Goal: Navigation & Orientation: Understand site structure

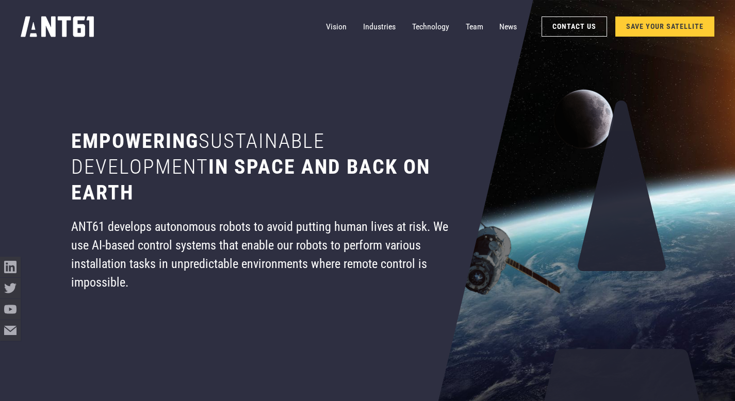
scroll to position [11, 0]
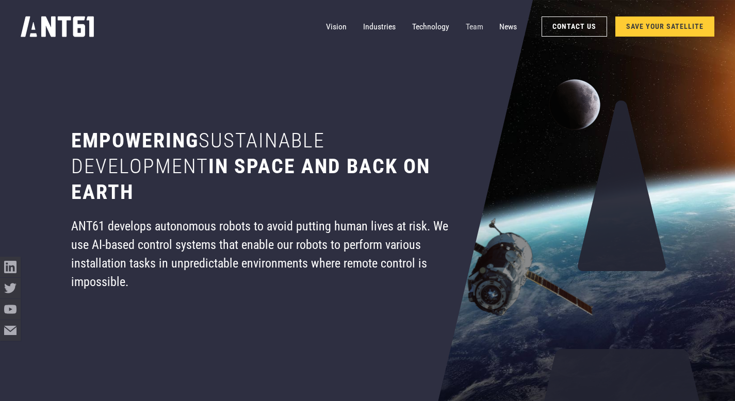
click at [475, 27] on link "Team" at bounding box center [475, 27] width 18 height 21
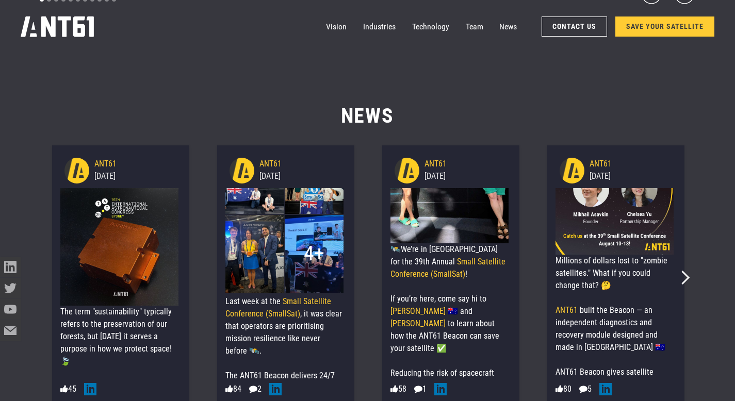
scroll to position [89, 0]
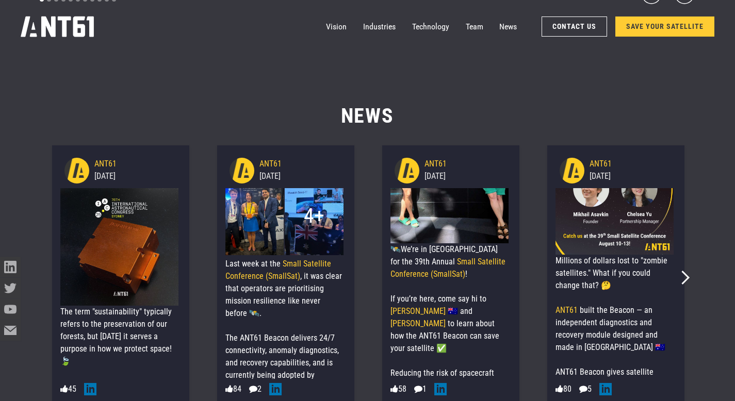
click at [236, 387] on div "84" at bounding box center [233, 389] width 16 height 12
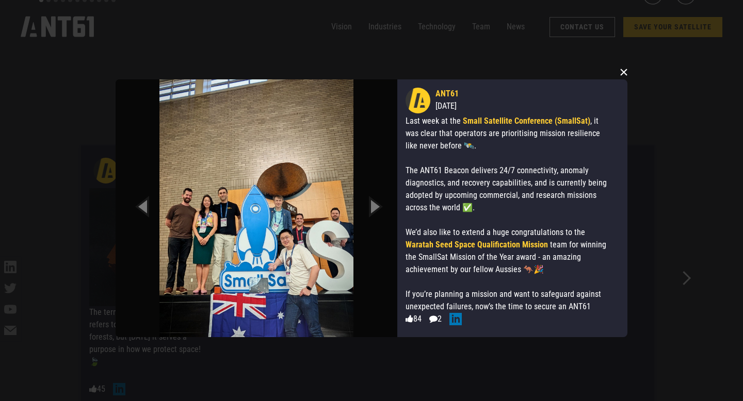
click at [626, 72] on button "×" at bounding box center [623, 71] width 15 height 15
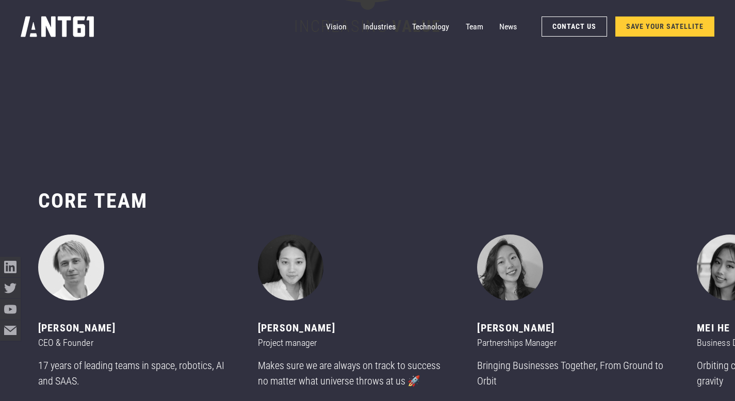
scroll to position [4598, 0]
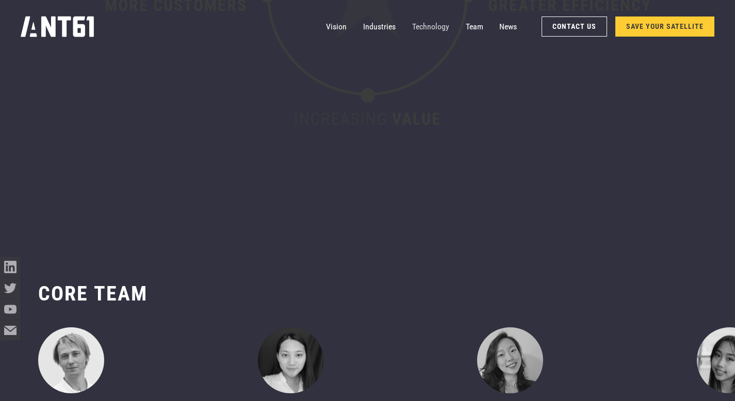
click at [435, 26] on link "Technology" at bounding box center [430, 27] width 37 height 21
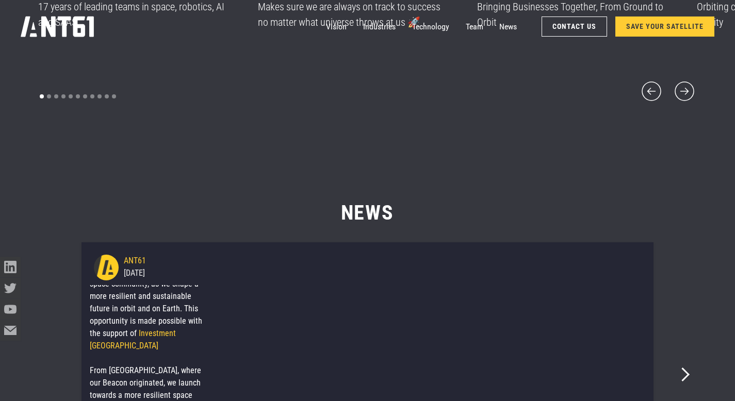
scroll to position [5136, 0]
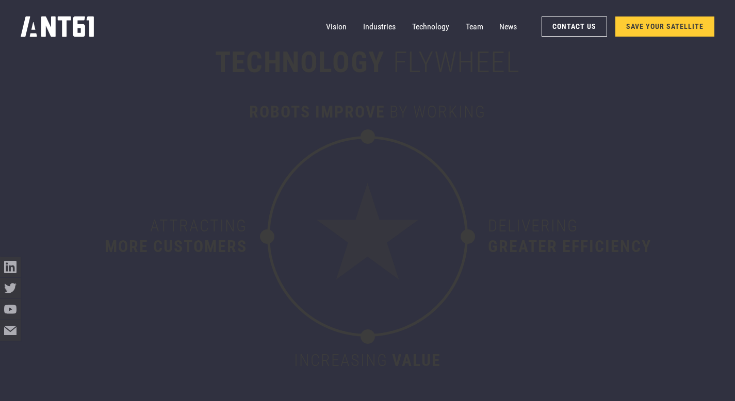
scroll to position [4815, 0]
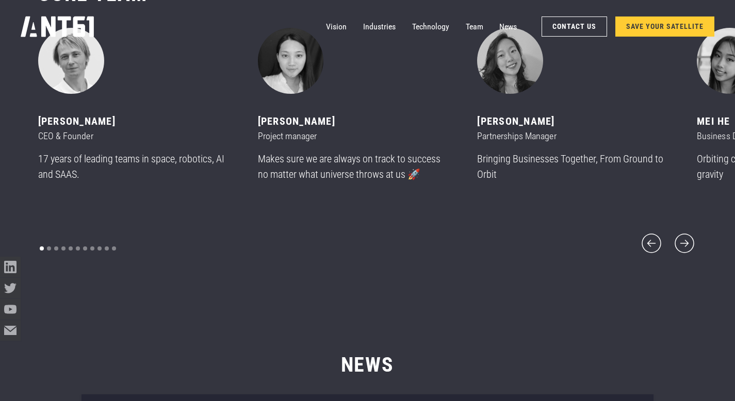
scroll to position [4881, 0]
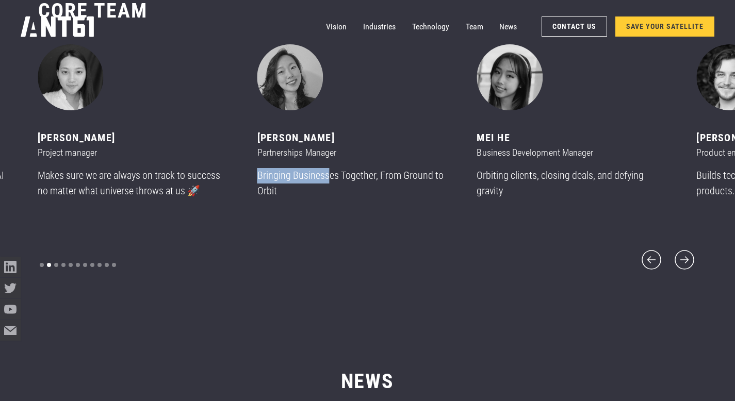
drag, startPoint x: 586, startPoint y: 161, endPoint x: 329, endPoint y: 186, distance: 259.1
click at [329, 186] on div "Chelsea Yu Partnerships Manager Bringing Businesses Together, From Ground to Or…" at bounding box center [354, 125] width 195 height 163
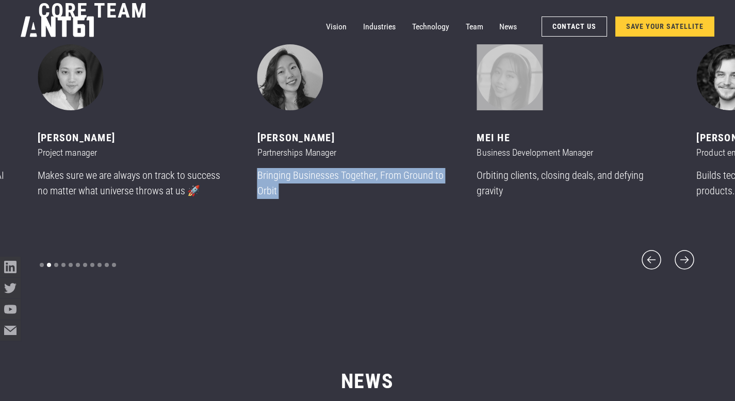
drag, startPoint x: 583, startPoint y: 134, endPoint x: 673, endPoint y: 121, distance: 90.2
click at [258, 163] on div "Mikhail asavkin CEO & Founder 17 years of leading teams in space, robotics, AI …" at bounding box center [148, 133] width 220 height 178
click at [666, 107] on div "4 of 11" at bounding box center [574, 77] width 195 height 66
drag, startPoint x: 627, startPoint y: 116, endPoint x: 461, endPoint y: 150, distance: 170.0
click at [258, 149] on div "Mikhail asavkin CEO & Founder 17 years of leading teams in space, robotics, AI …" at bounding box center [148, 133] width 220 height 178
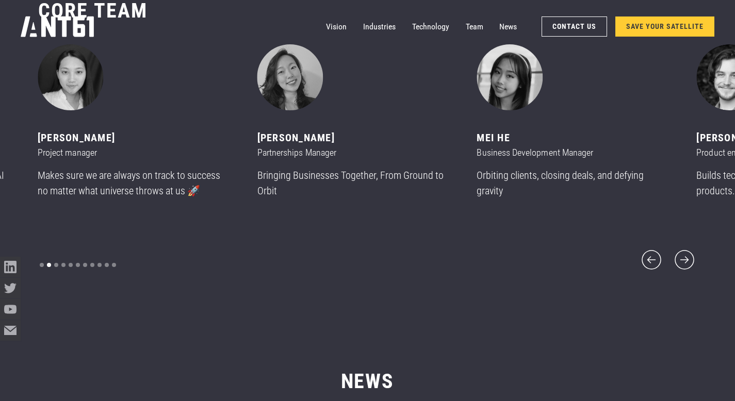
drag, startPoint x: 479, startPoint y: 299, endPoint x: 716, endPoint y: 192, distance: 260.0
click at [326, 304] on div "CORE team ‍ Mikhail asavkin CEO & Founder 17 years of leading teams in space, r…" at bounding box center [367, 135] width 659 height 357
click at [690, 255] on icon "next slide" at bounding box center [684, 260] width 25 height 25
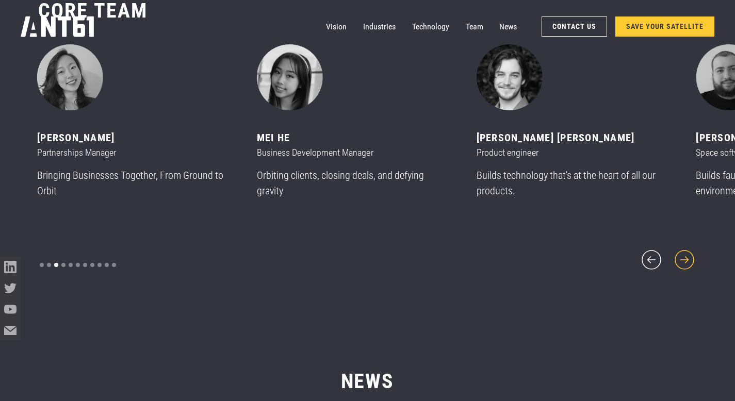
click at [690, 255] on icon "next slide" at bounding box center [684, 260] width 25 height 25
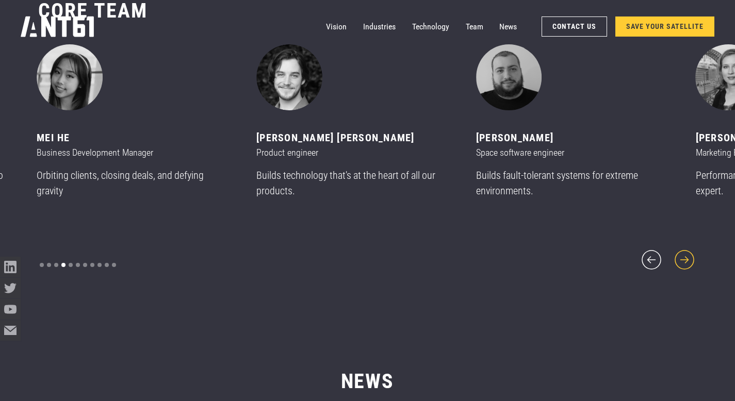
click at [690, 255] on icon "next slide" at bounding box center [684, 260] width 25 height 25
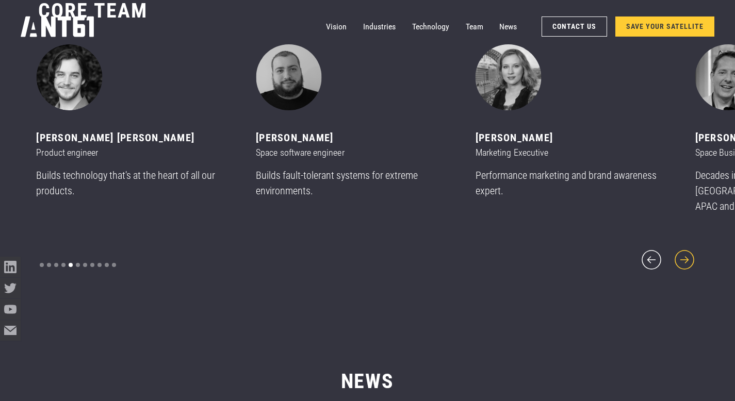
click at [690, 255] on icon "next slide" at bounding box center [684, 260] width 25 height 25
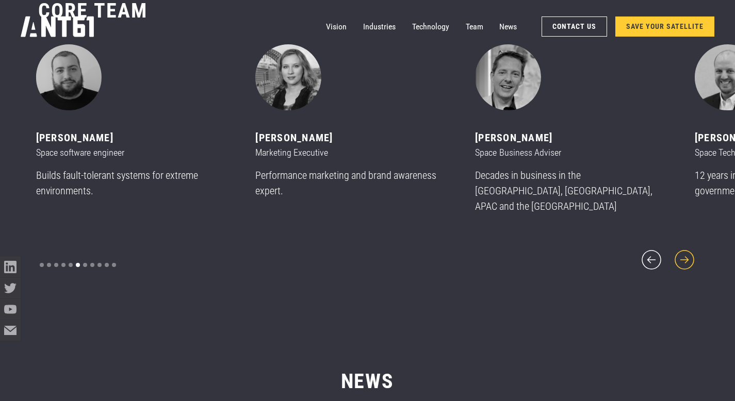
click at [690, 255] on icon "next slide" at bounding box center [684, 260] width 25 height 25
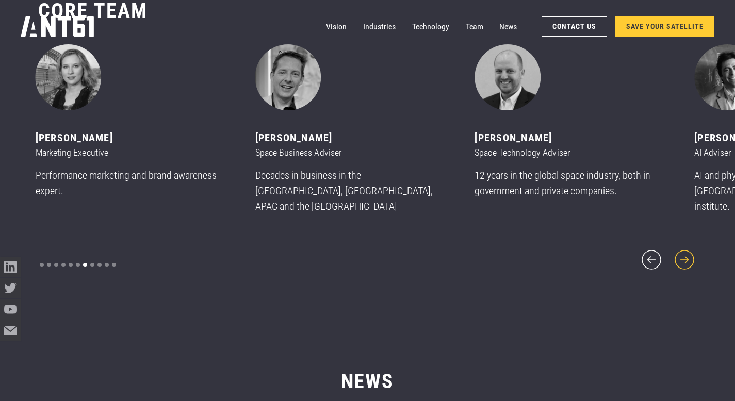
click at [686, 255] on icon "next slide" at bounding box center [684, 259] width 19 height 19
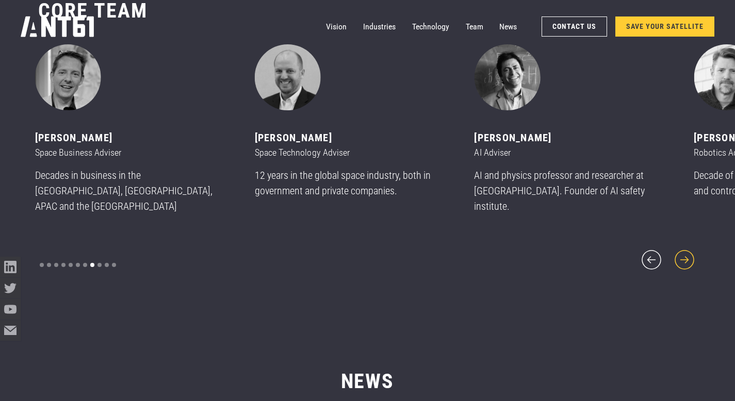
click at [686, 253] on icon "next slide" at bounding box center [684, 260] width 25 height 25
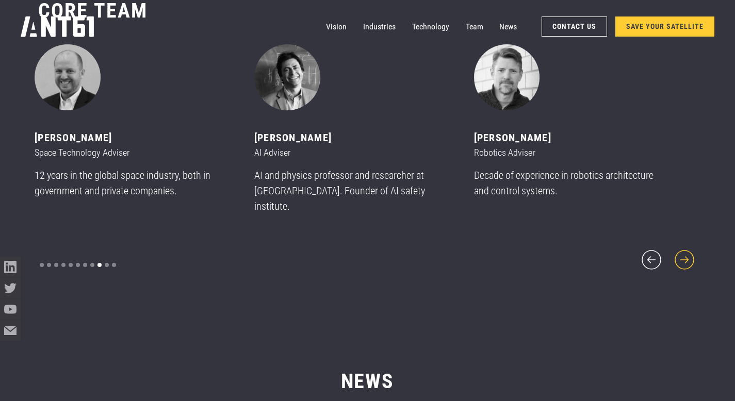
click at [686, 253] on icon "next slide" at bounding box center [684, 260] width 25 height 25
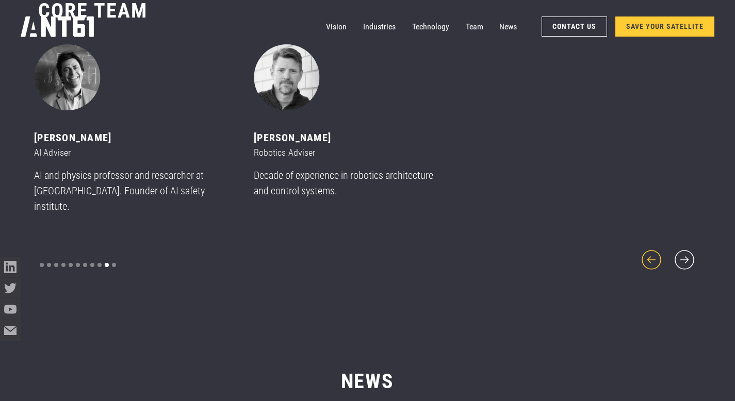
click at [651, 255] on icon "previous slide" at bounding box center [651, 260] width 25 height 25
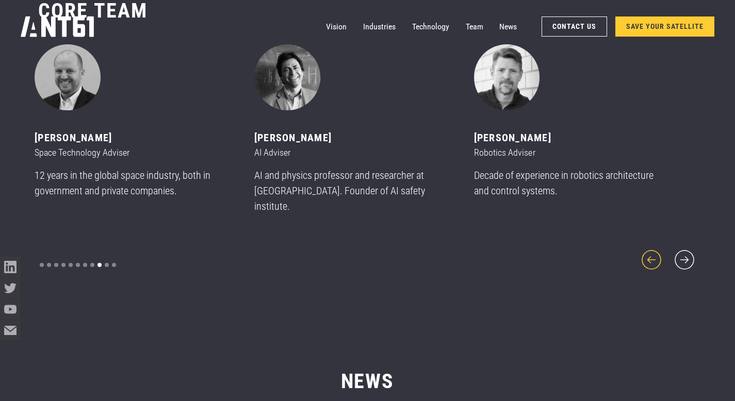
click at [651, 255] on icon "previous slide" at bounding box center [651, 260] width 25 height 25
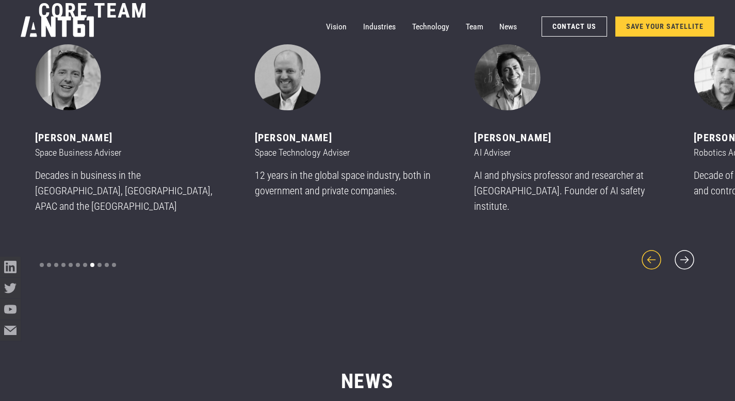
click at [651, 255] on icon "previous slide" at bounding box center [651, 259] width 19 height 19
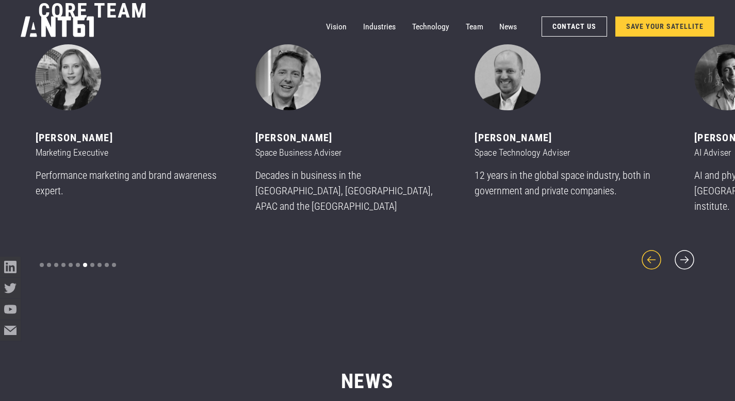
click at [651, 255] on icon "previous slide" at bounding box center [651, 259] width 19 height 19
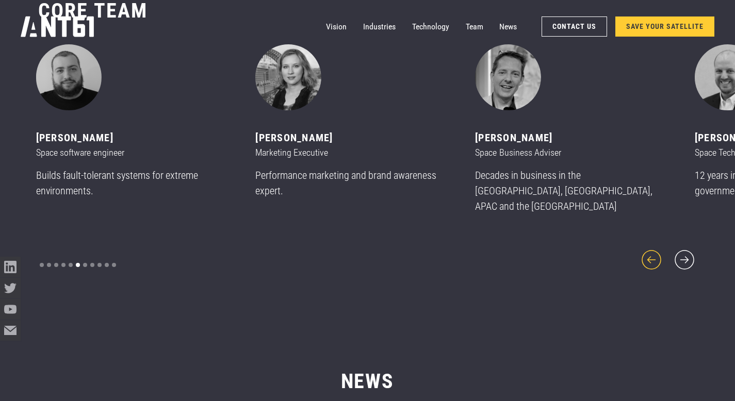
click at [651, 255] on icon "previous slide" at bounding box center [651, 259] width 19 height 19
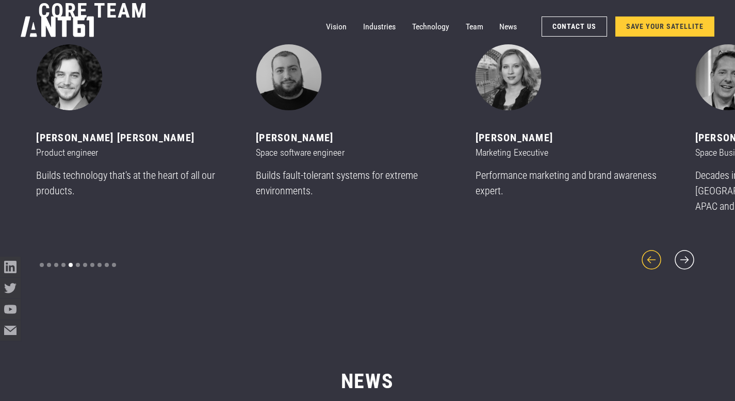
click at [651, 255] on icon "previous slide" at bounding box center [651, 259] width 19 height 19
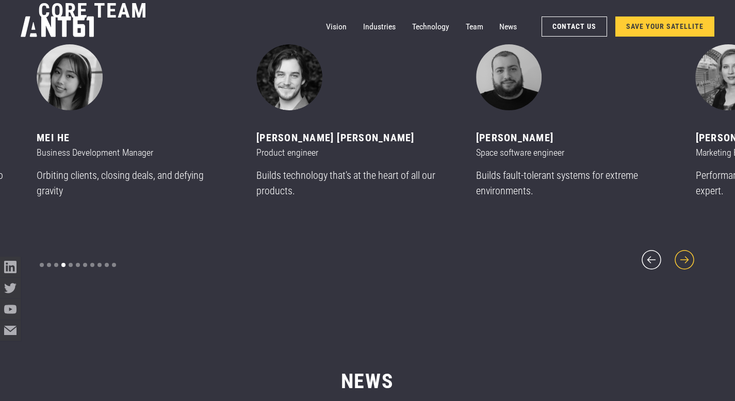
click at [680, 253] on icon "next slide" at bounding box center [684, 260] width 25 height 25
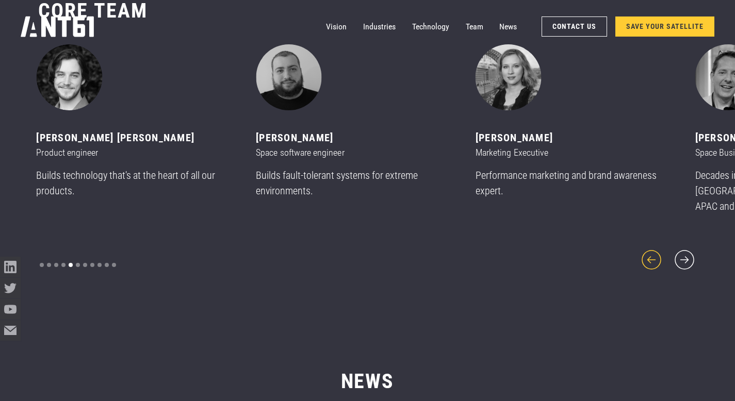
click at [647, 252] on icon "previous slide" at bounding box center [651, 260] width 25 height 25
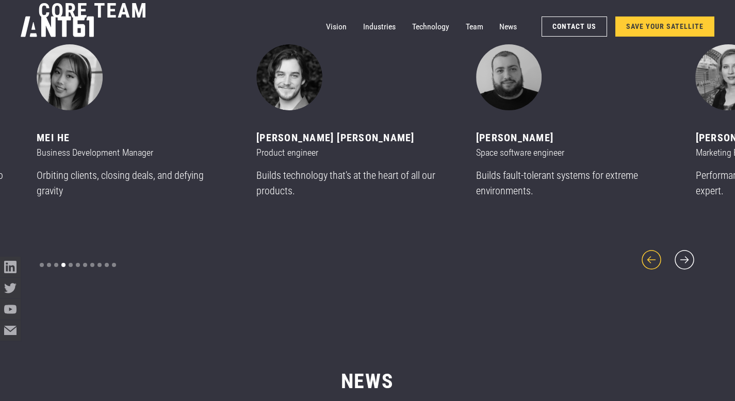
click at [646, 252] on icon "previous slide" at bounding box center [651, 260] width 25 height 25
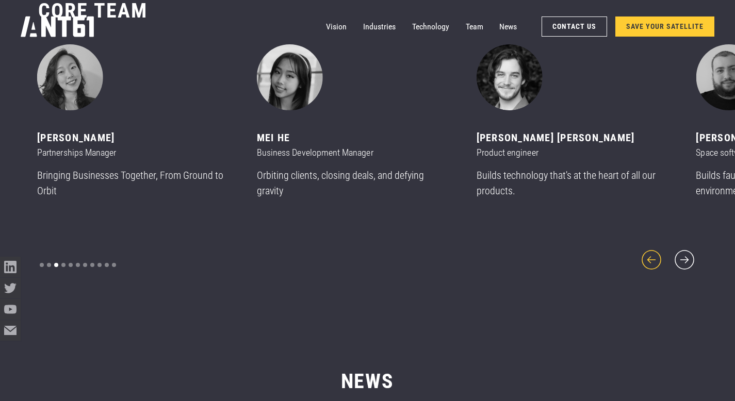
click at [646, 252] on icon "previous slide" at bounding box center [651, 260] width 25 height 25
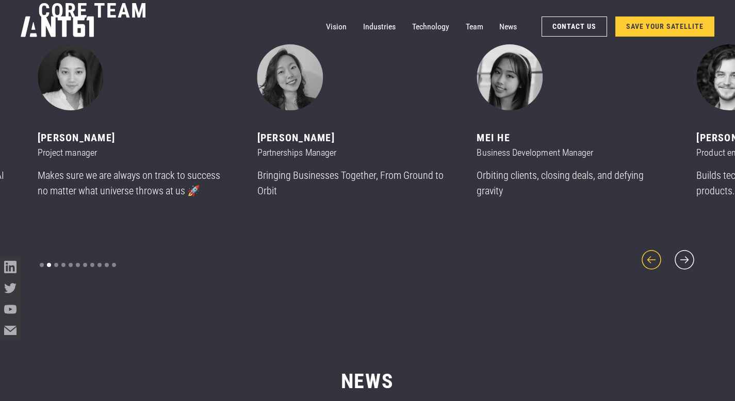
click at [655, 252] on icon "previous slide" at bounding box center [651, 259] width 19 height 19
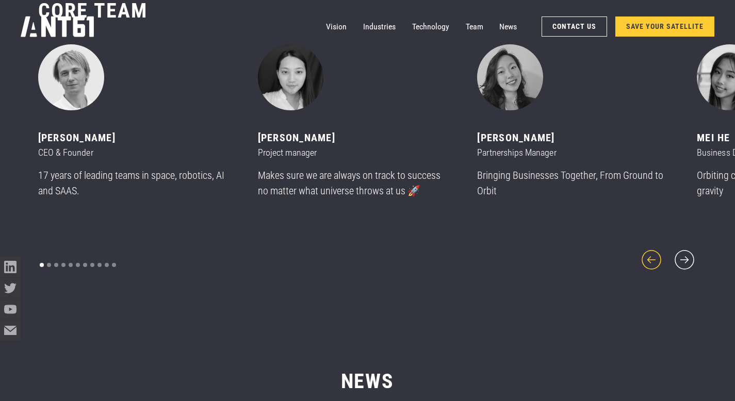
click at [654, 252] on icon "previous slide" at bounding box center [651, 259] width 19 height 19
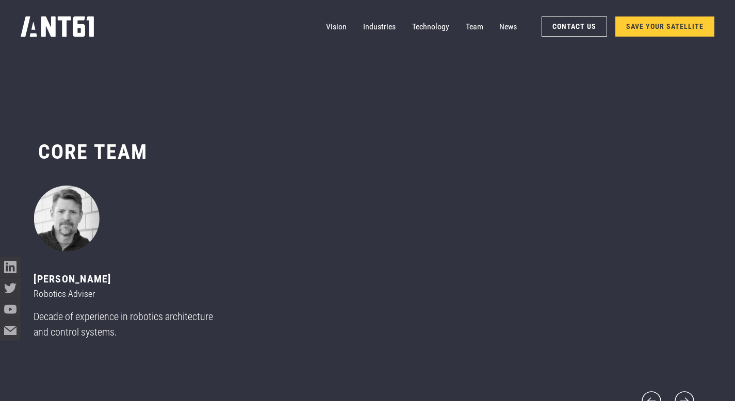
scroll to position [4696, 0]
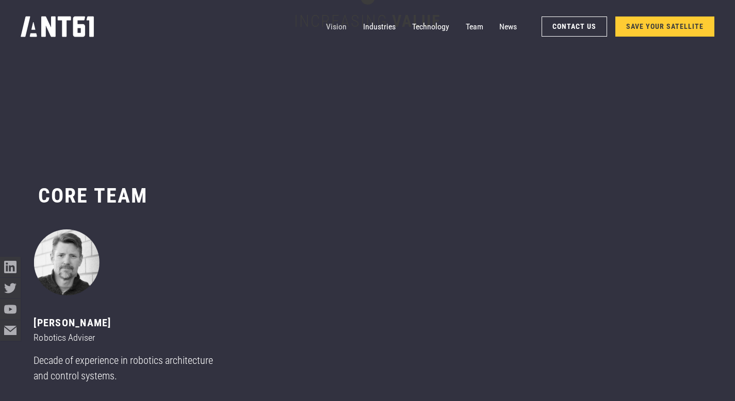
click at [340, 28] on link "Vision" at bounding box center [336, 27] width 21 height 21
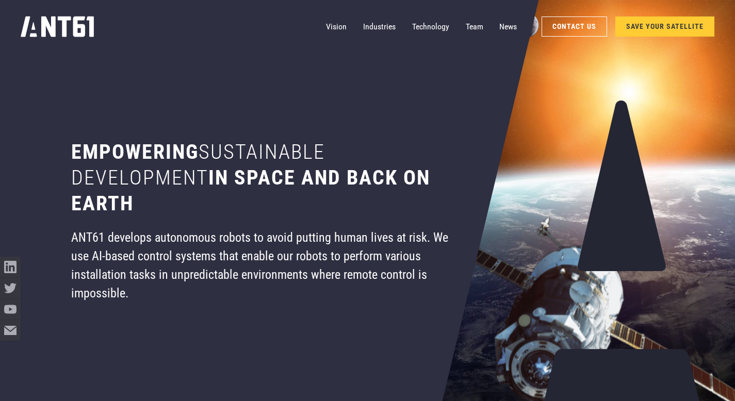
click at [652, 27] on link "SAVE YOUR SATELLITE" at bounding box center [664, 27] width 99 height 20
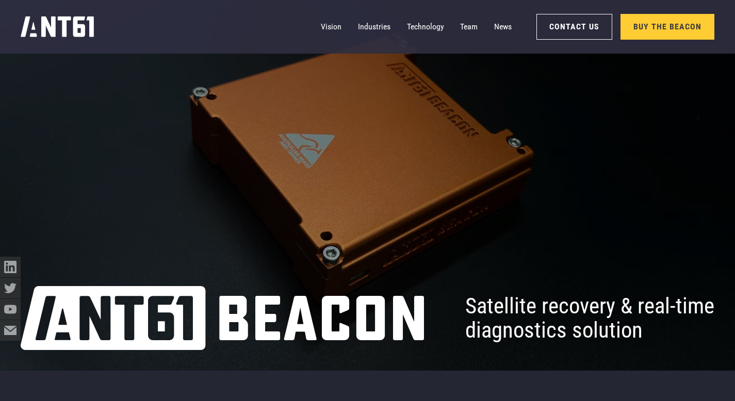
scroll to position [73, 0]
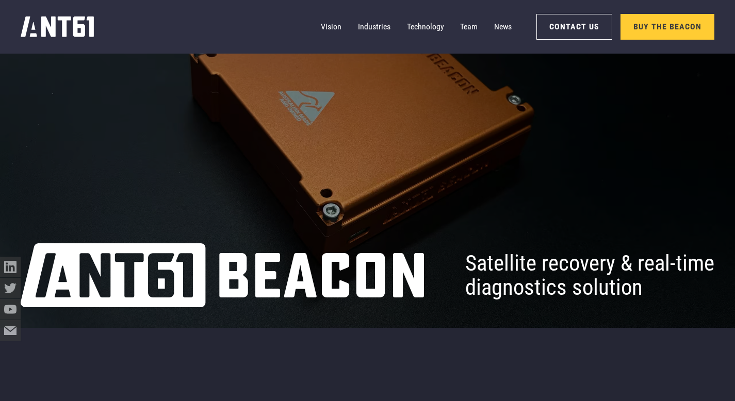
click at [201, 150] on div at bounding box center [367, 127] width 735 height 401
